Goal: Task Accomplishment & Management: Manage account settings

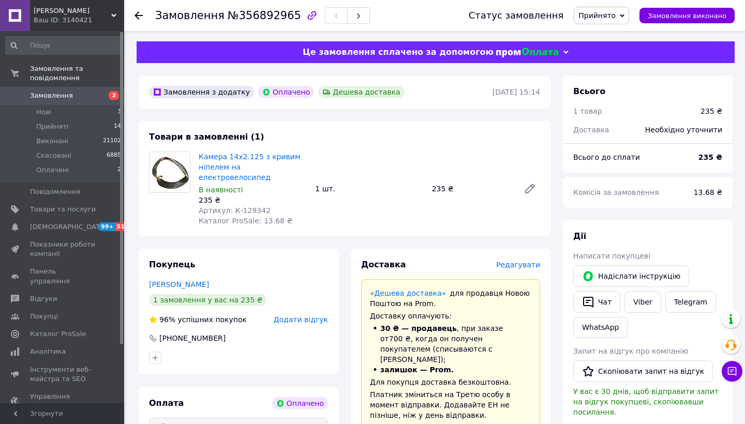
click at [173, 164] on img at bounding box center [170, 173] width 40 height 38
click at [222, 160] on link "Камера 14х2.125 з кривим ніпелем на електровелосипед" at bounding box center [250, 167] width 102 height 29
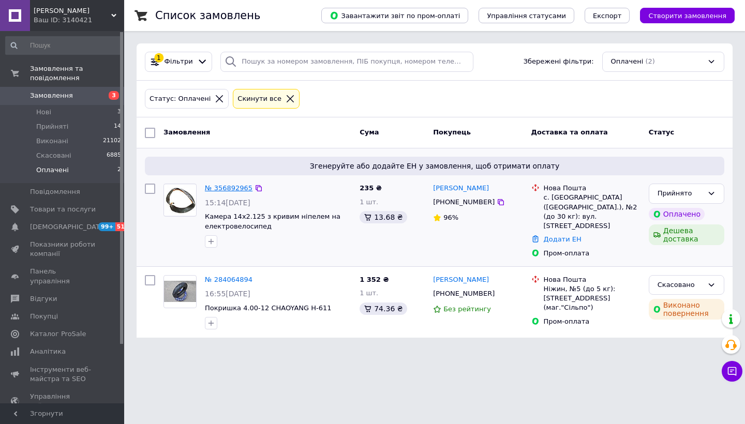
click at [234, 189] on link "№ 356892965" at bounding box center [229, 188] width 48 height 8
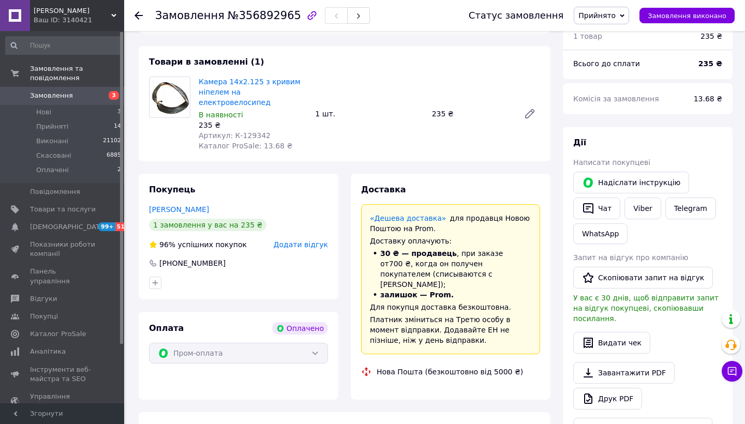
scroll to position [75, 0]
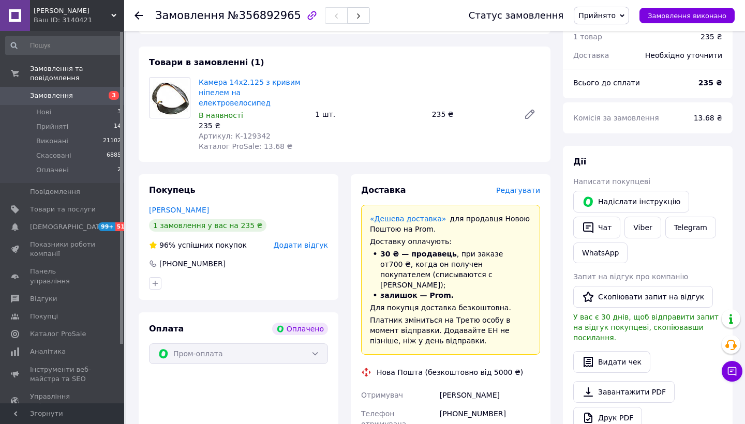
click at [517, 186] on span "Редагувати" at bounding box center [518, 190] width 44 height 8
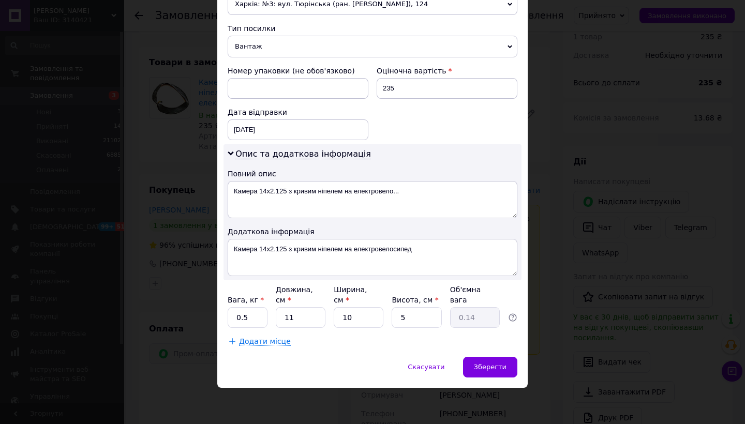
scroll to position [389, 0]
click at [480, 376] on div "Зберегти" at bounding box center [490, 368] width 54 height 21
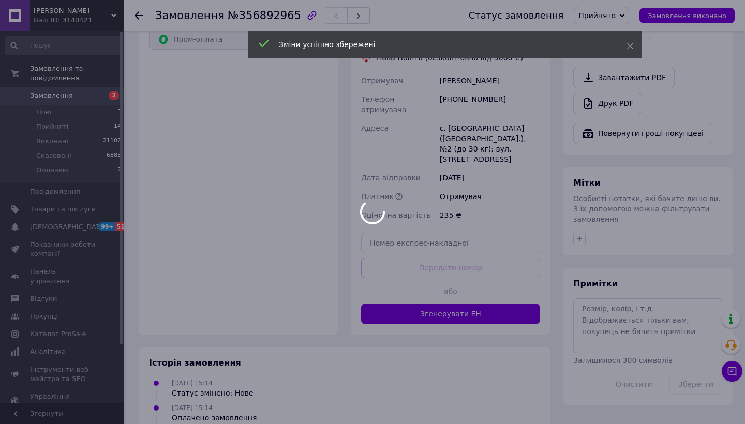
scroll to position [393, 0]
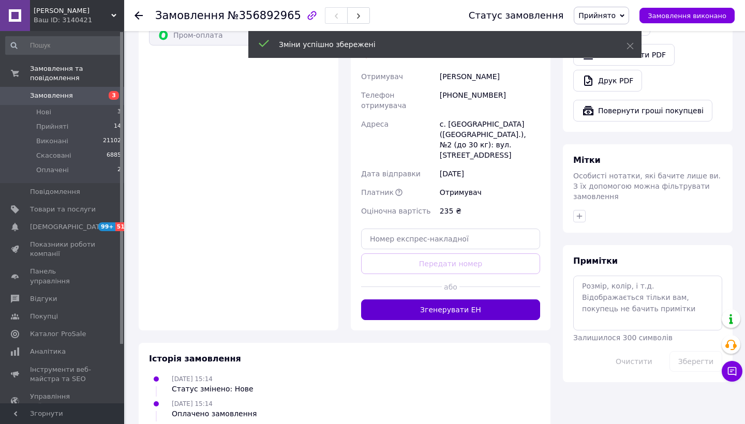
click at [472, 300] on button "Згенерувати ЕН" at bounding box center [450, 310] width 179 height 21
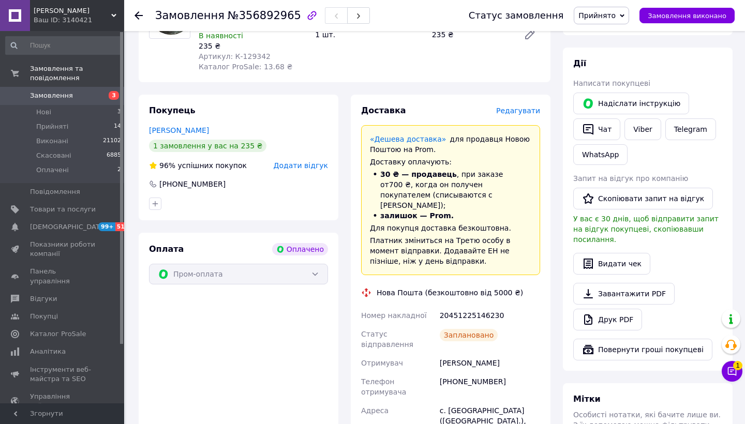
scroll to position [172, 0]
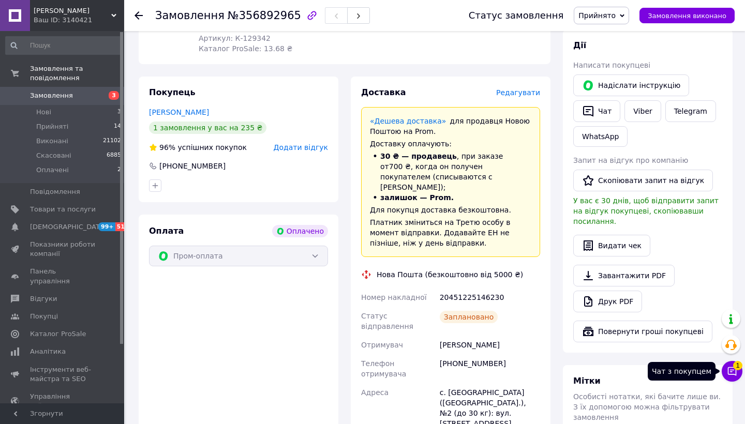
click at [728, 371] on icon at bounding box center [732, 371] width 10 height 10
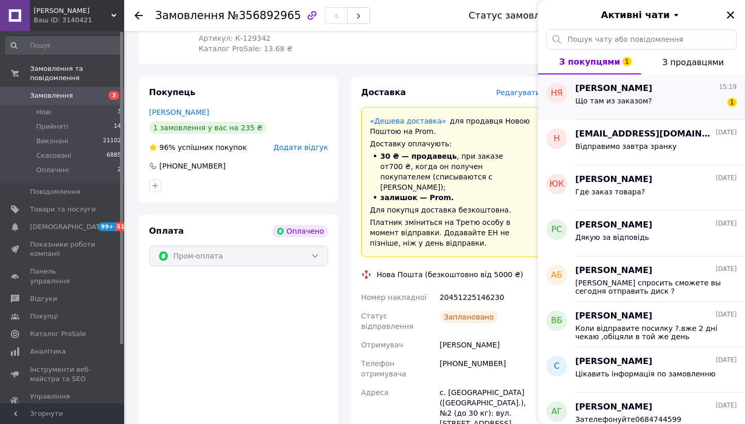
click at [635, 110] on div "Що там из заказом?" at bounding box center [613, 104] width 77 height 14
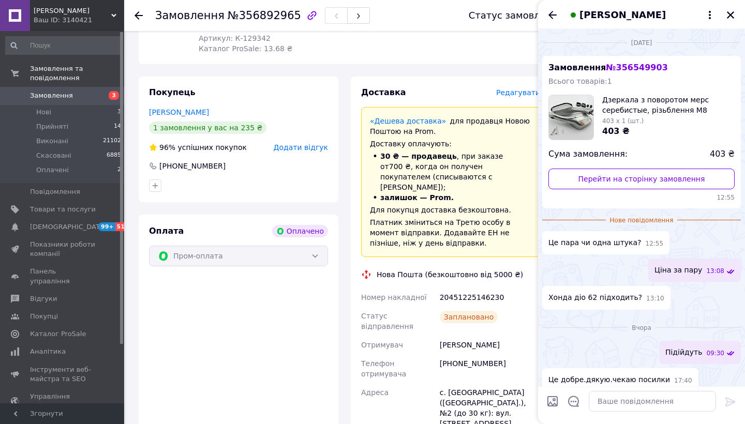
scroll to position [62, 0]
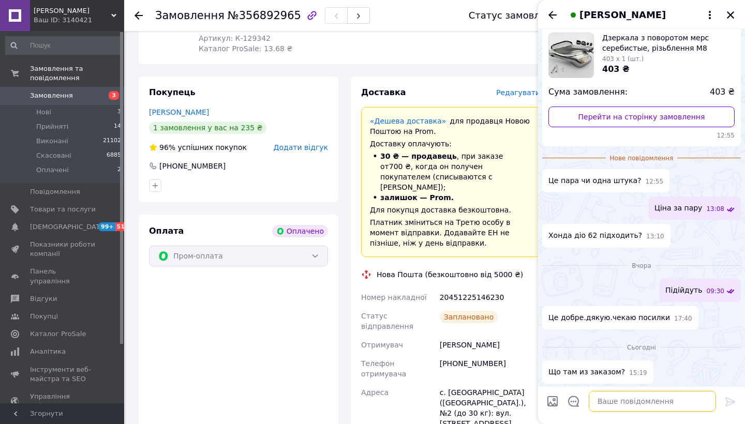
click at [610, 405] on textarea at bounding box center [652, 401] width 127 height 21
type textarea "p"
type textarea "За пів години поїде до [GEOGRAPHIC_DATA]"
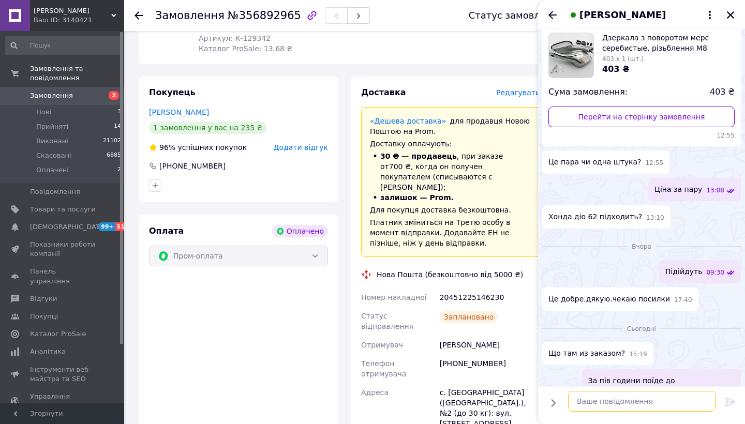
scroll to position [71, 0]
